Goal: Find specific page/section: Find specific page/section

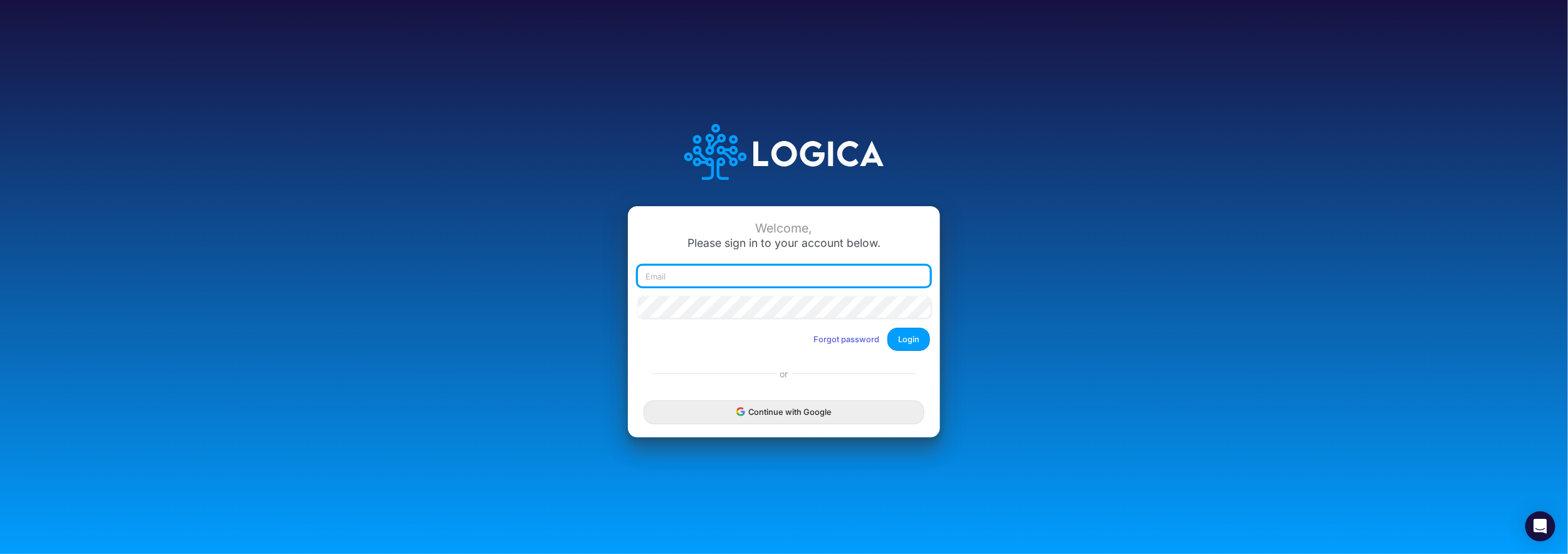
type input "[EMAIL_ADDRESS][DOMAIN_NAME]"
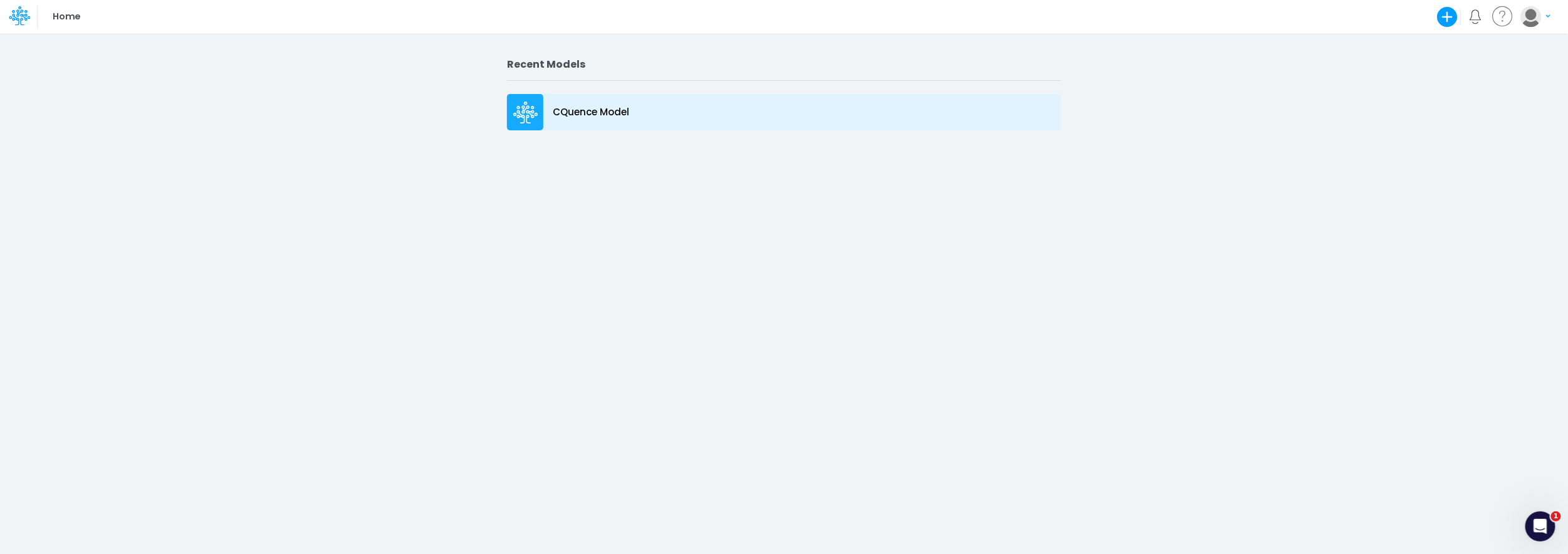
click at [526, 113] on icon at bounding box center [526, 112] width 25 height 22
